Goal: Transaction & Acquisition: Purchase product/service

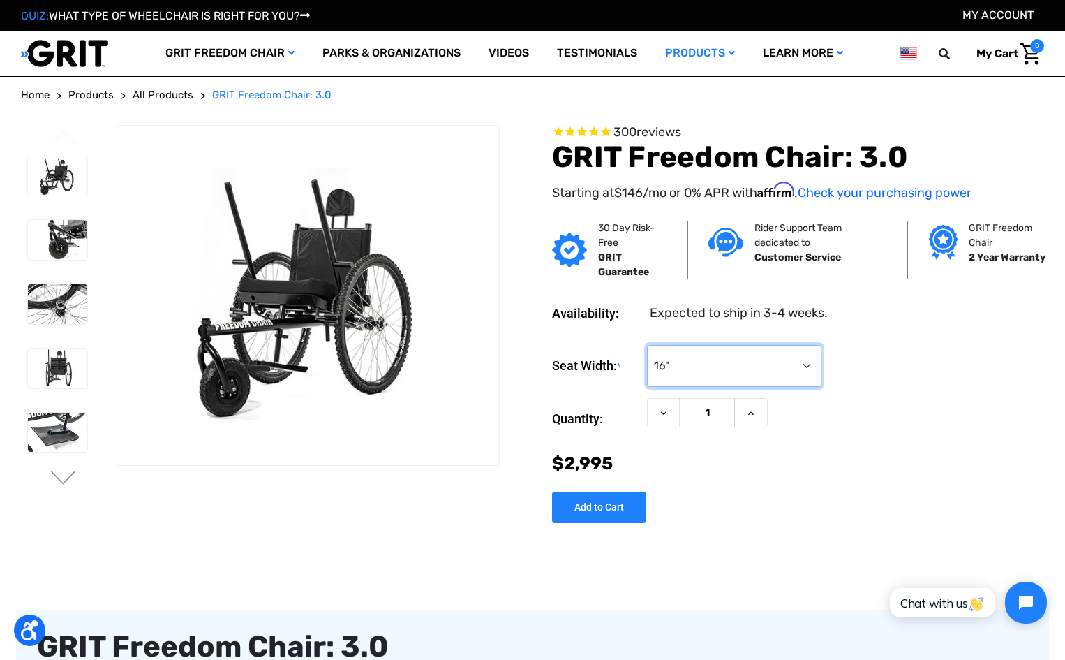
click at [803, 366] on select "Choose Options 16" 18" 20"" at bounding box center [734, 366] width 175 height 42
select select "326"
click at [647, 345] on select "Choose Options 16" 18" 20"" at bounding box center [734, 366] width 175 height 42
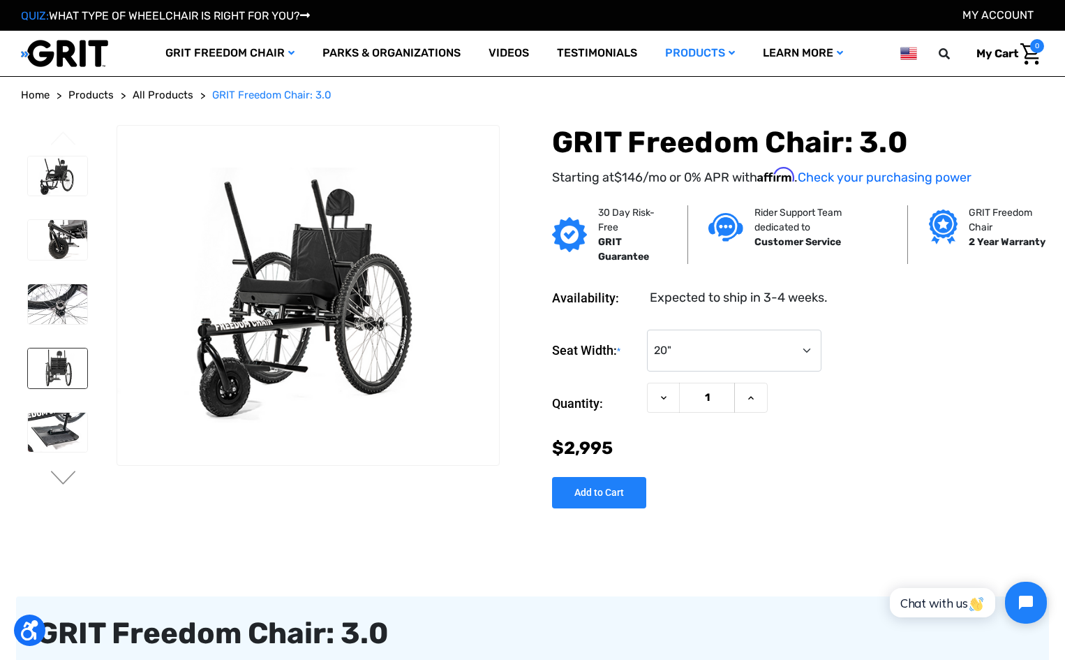
click at [54, 362] on img at bounding box center [57, 368] width 59 height 40
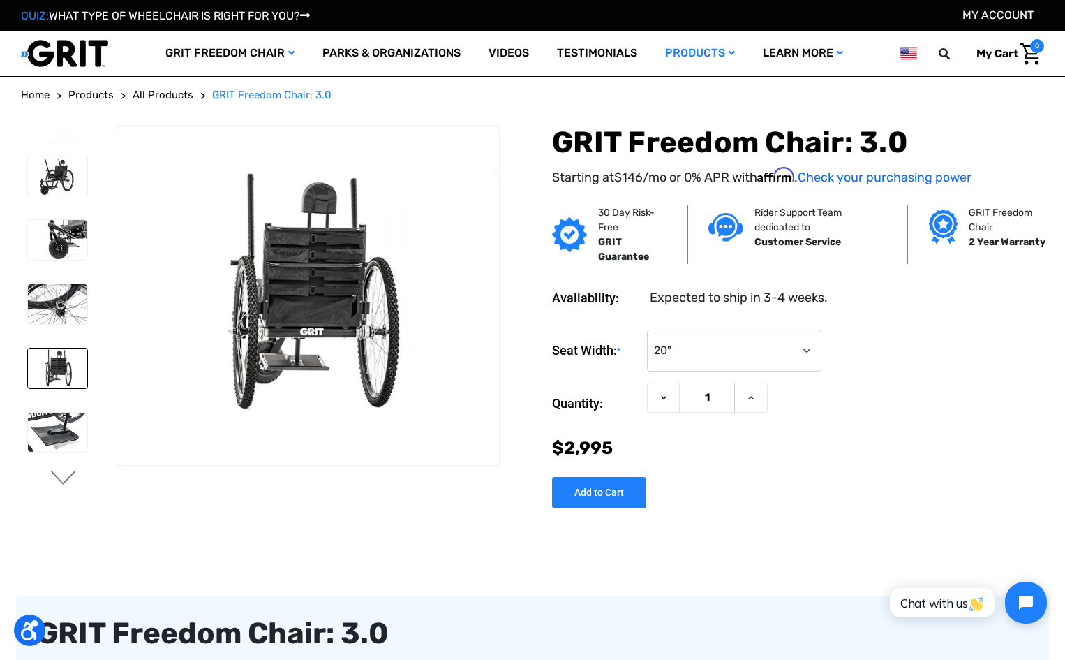
click at [66, 475] on button "Next" at bounding box center [63, 478] width 29 height 17
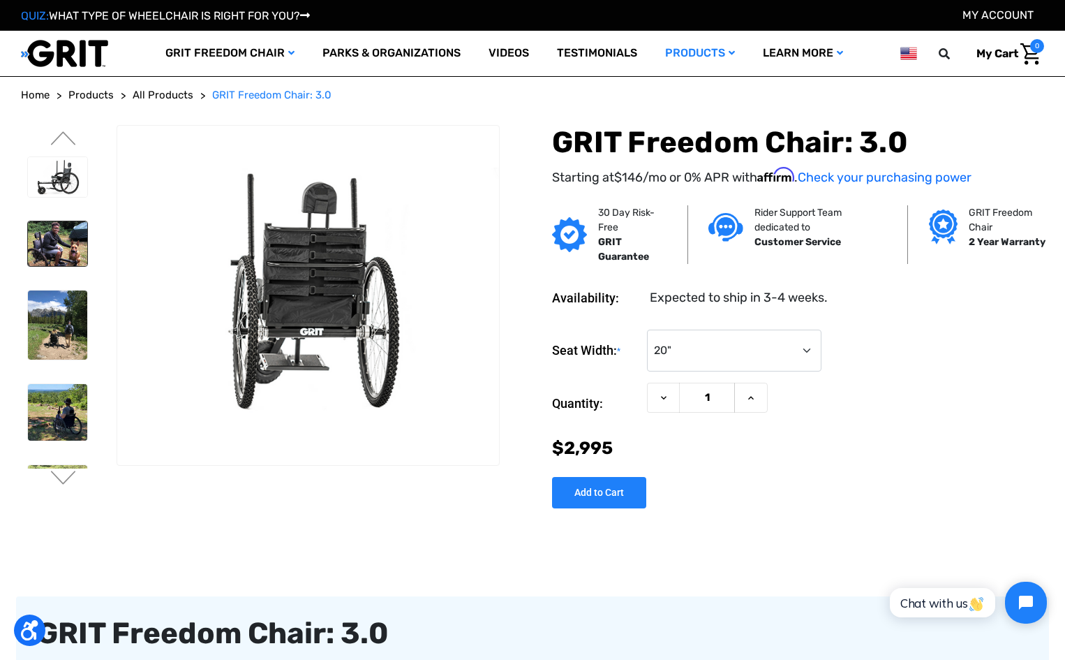
click at [59, 242] on img at bounding box center [57, 243] width 59 height 45
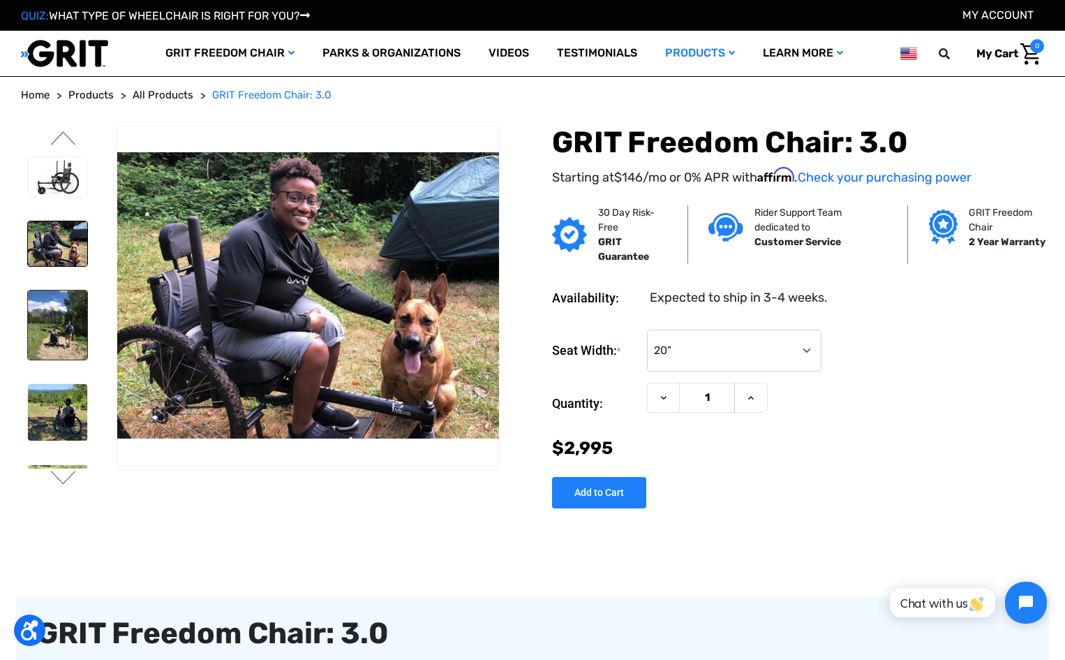
click at [53, 318] on img at bounding box center [57, 324] width 59 height 69
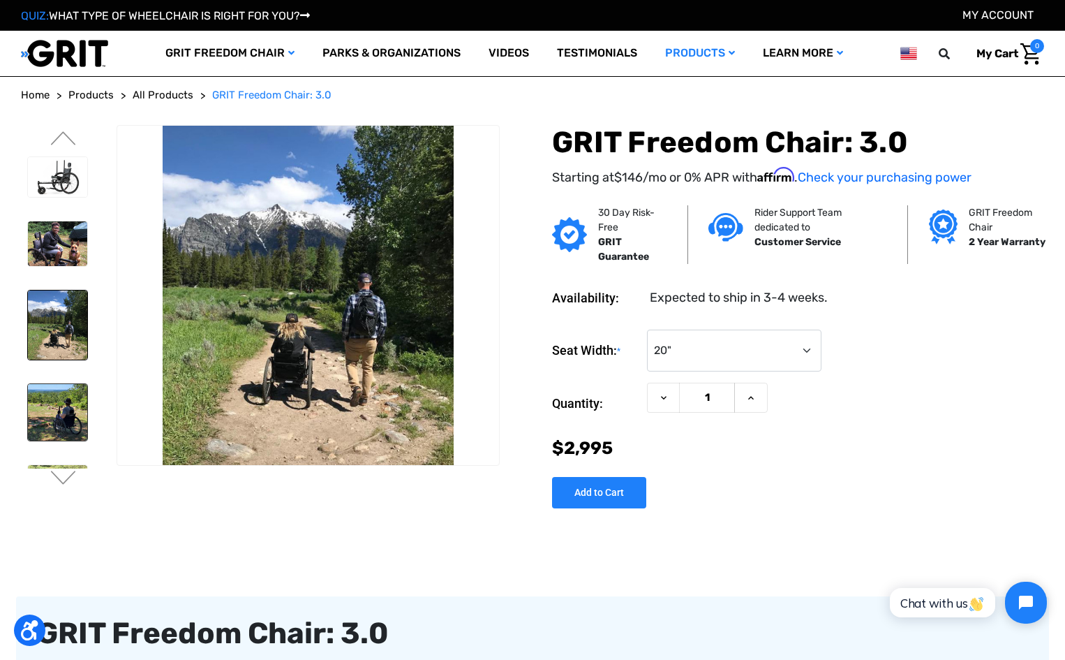
click at [54, 402] on img at bounding box center [57, 412] width 59 height 57
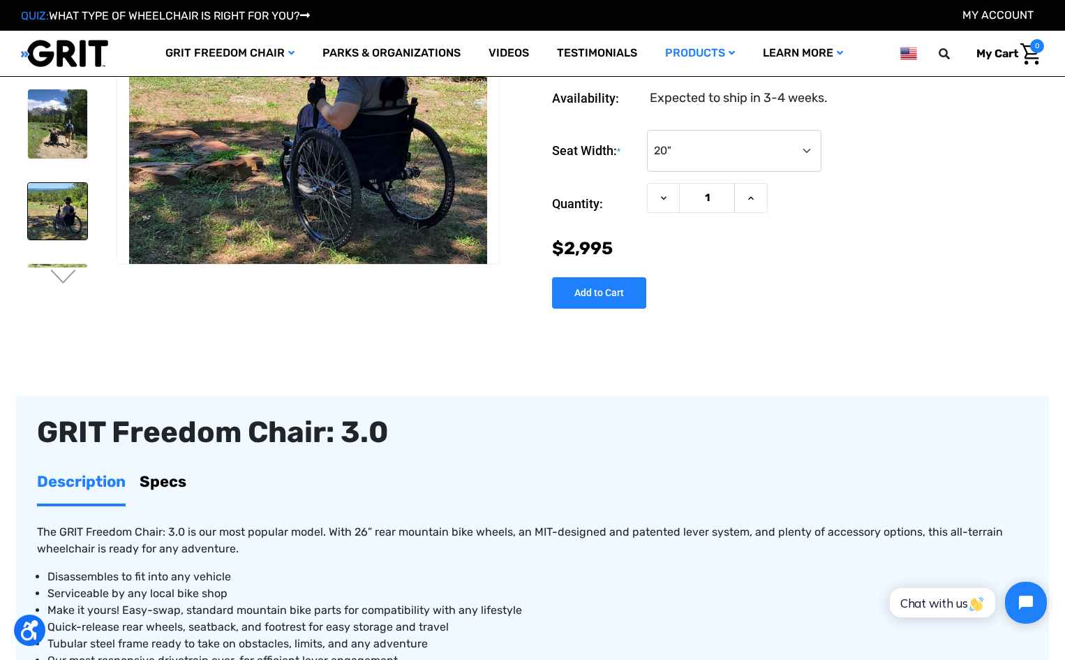
scroll to position [93, 0]
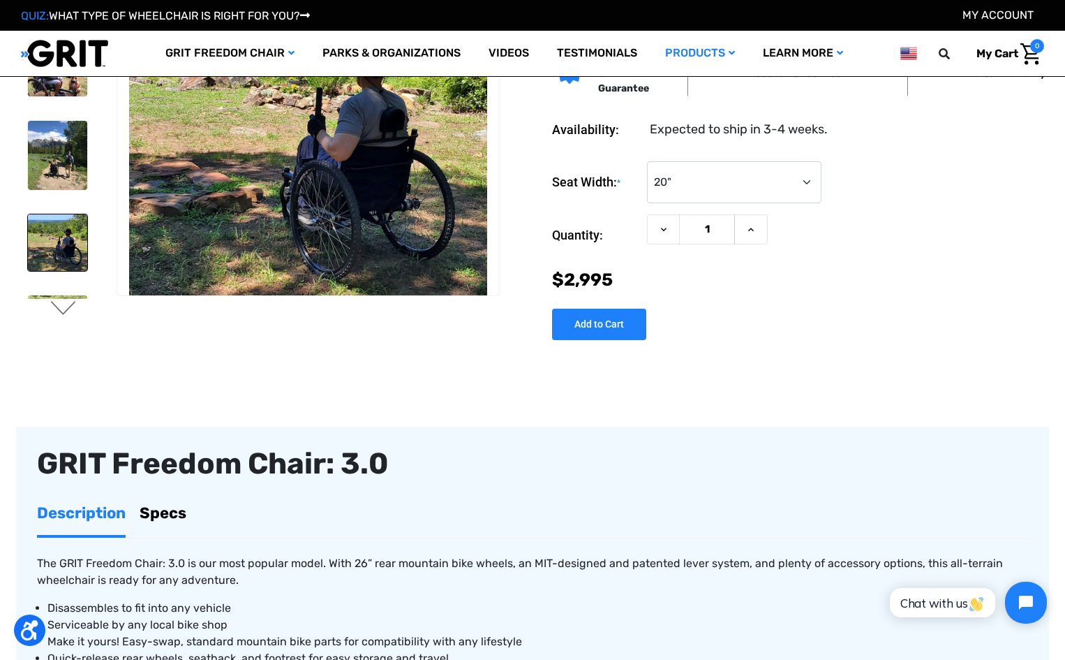
click at [58, 304] on button "Next" at bounding box center [63, 309] width 29 height 17
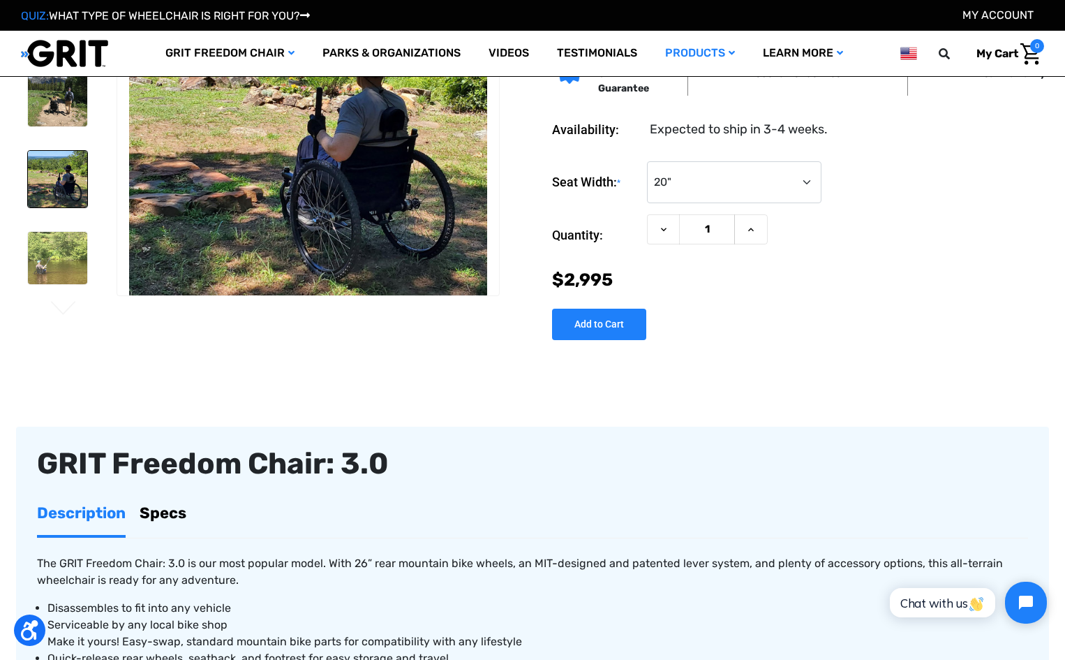
scroll to position [79, 0]
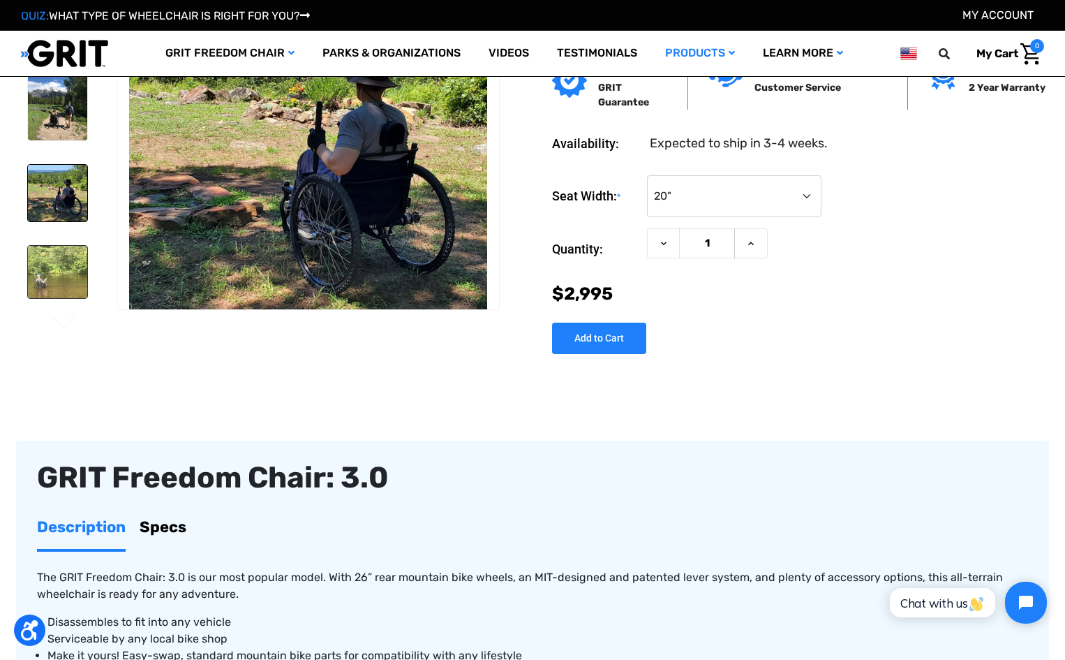
click at [59, 272] on img at bounding box center [57, 272] width 59 height 52
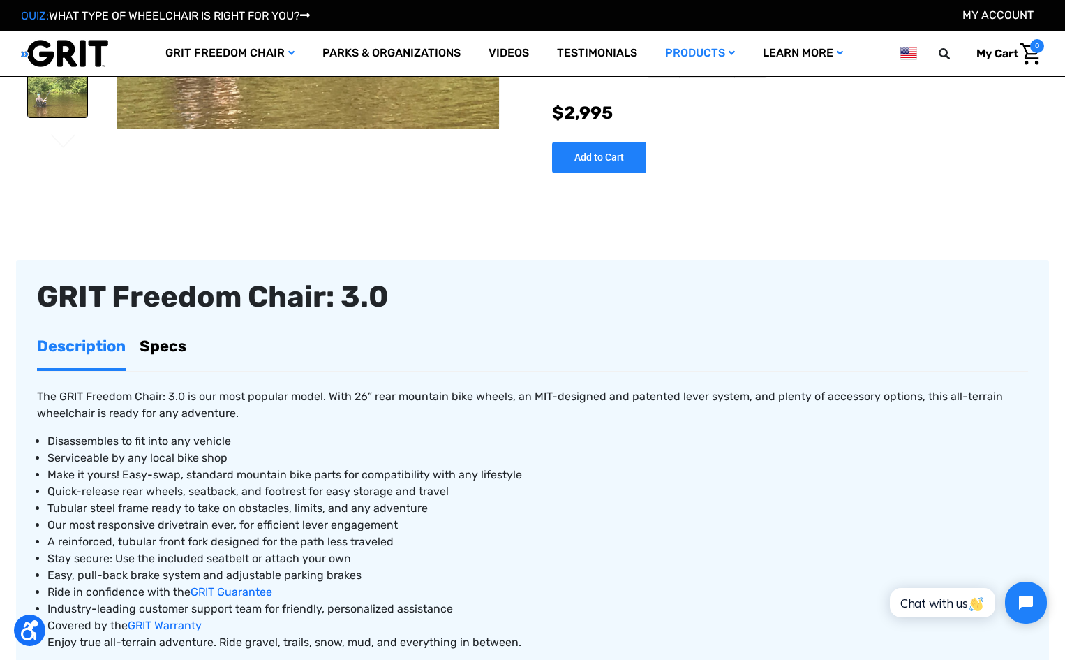
scroll to position [279, 0]
